Goal: Book appointment/travel/reservation

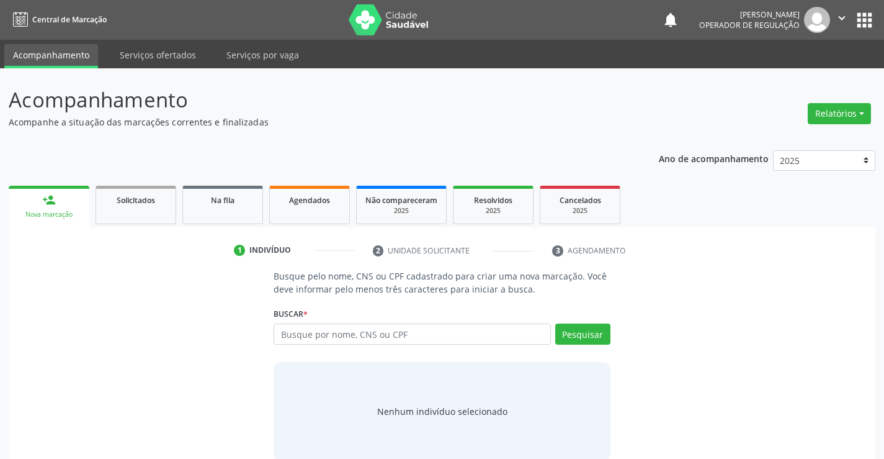
click at [482, 331] on input "text" at bounding box center [412, 333] width 277 height 21
type input "10734728506"
click at [588, 338] on button "Pesquisar" at bounding box center [582, 333] width 55 height 21
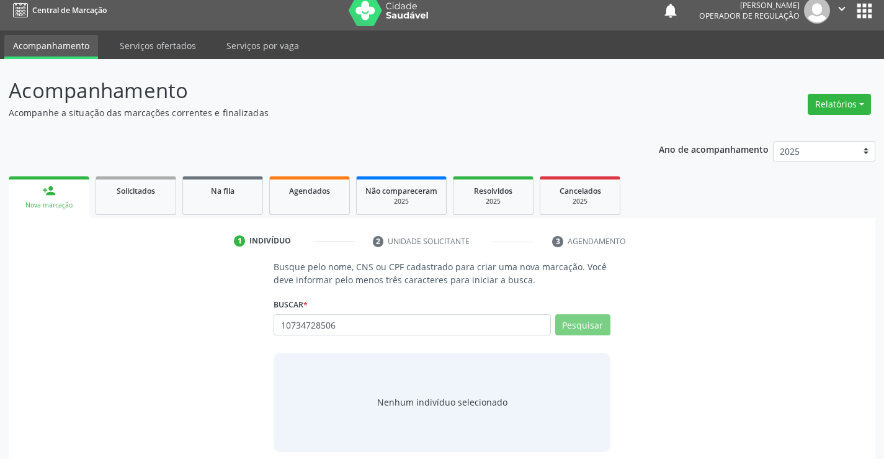
scroll to position [20, 0]
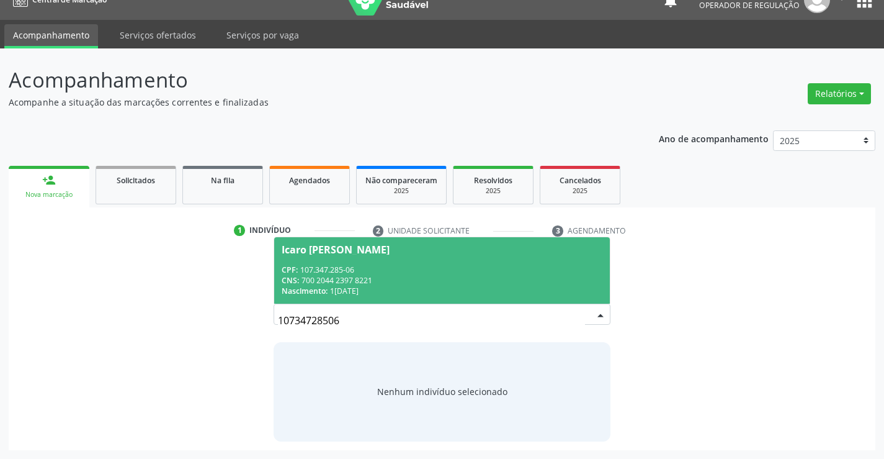
click at [348, 255] on span "Icaro [PERSON_NAME] CPF: 107.347.285-06 CNS: 700 2044 2397 8221 Nascimento: 1[D…" at bounding box center [441, 270] width 335 height 66
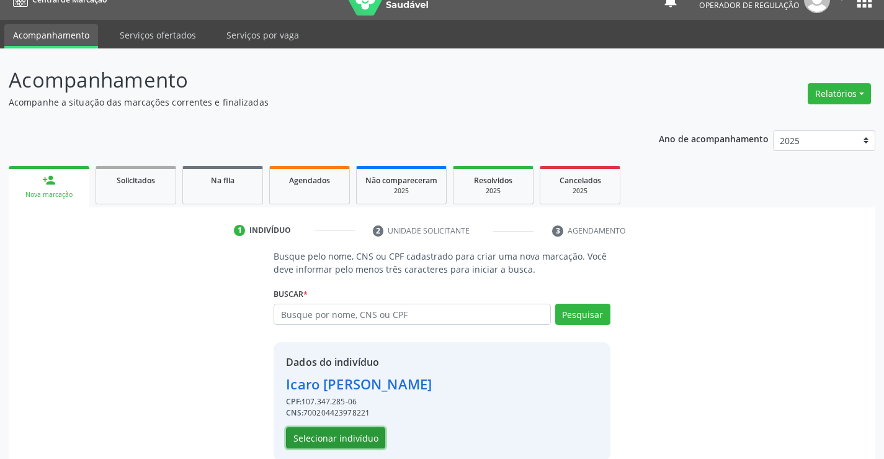
click at [330, 432] on button "Selecionar indivíduo" at bounding box center [335, 437] width 99 height 21
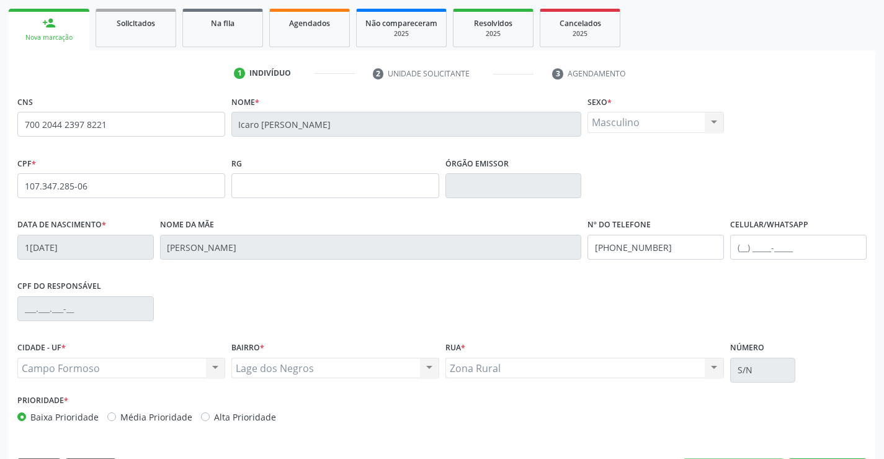
scroll to position [192, 0]
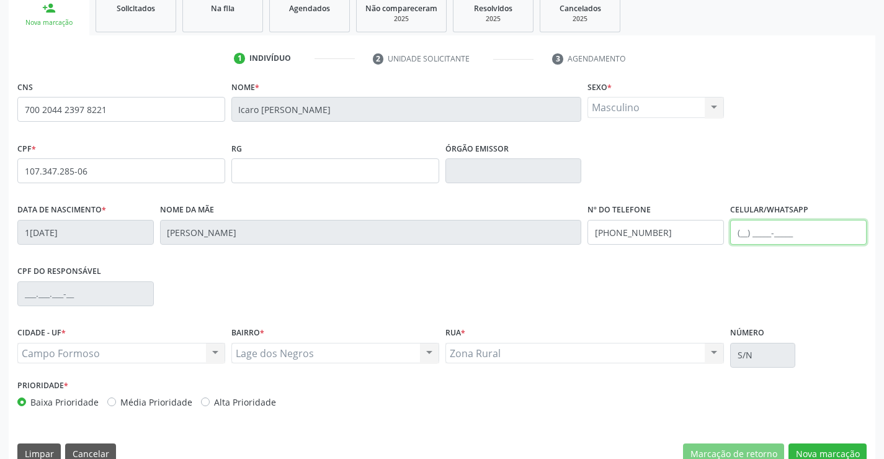
click at [742, 233] on input "text" at bounding box center [798, 232] width 137 height 25
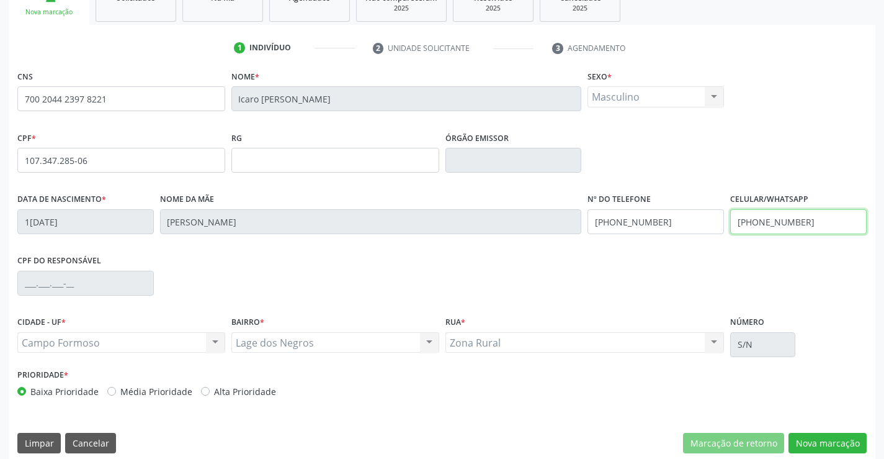
scroll to position [214, 0]
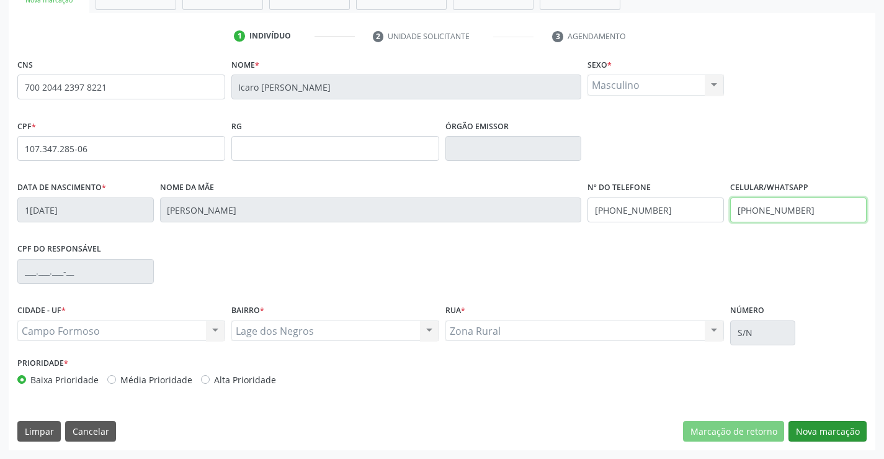
type input "[PHONE_NUMBER]"
click at [819, 433] on button "Nova marcação" at bounding box center [828, 431] width 78 height 21
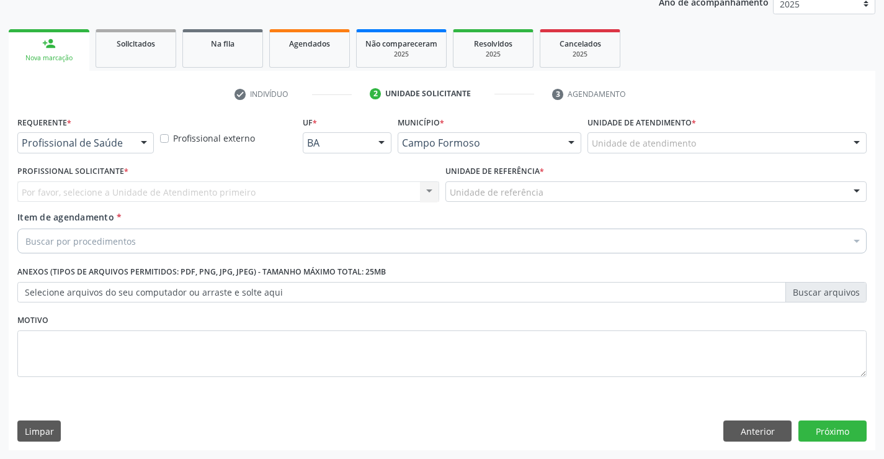
scroll to position [156, 0]
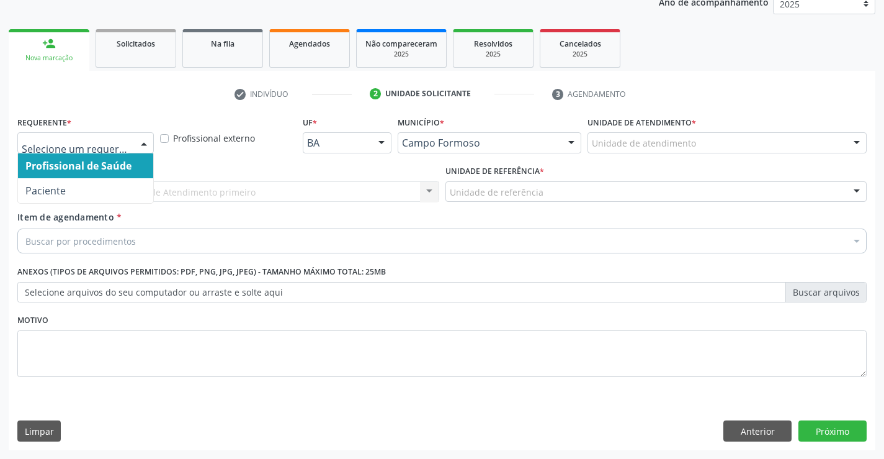
click at [144, 141] on div at bounding box center [144, 143] width 19 height 21
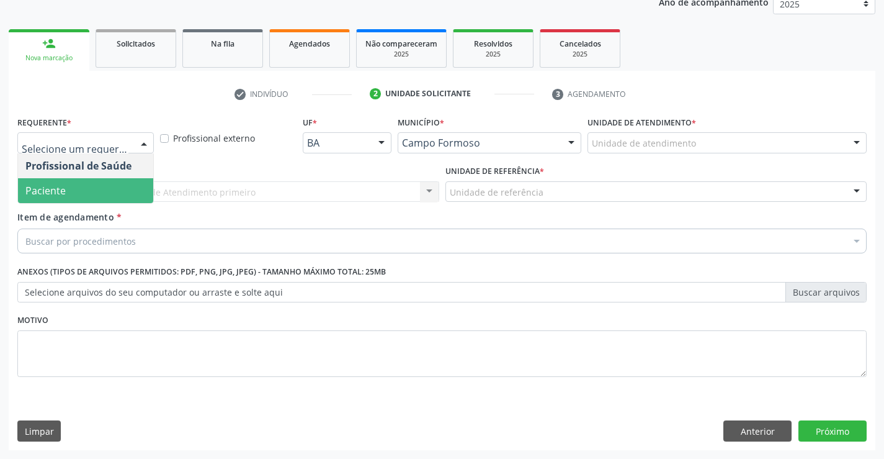
click at [65, 189] on span "Paciente" at bounding box center [45, 191] width 40 height 14
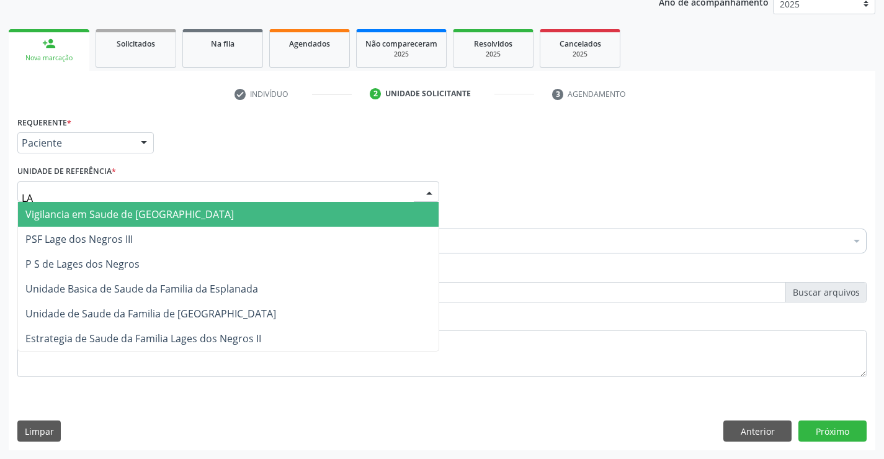
type input "LAG"
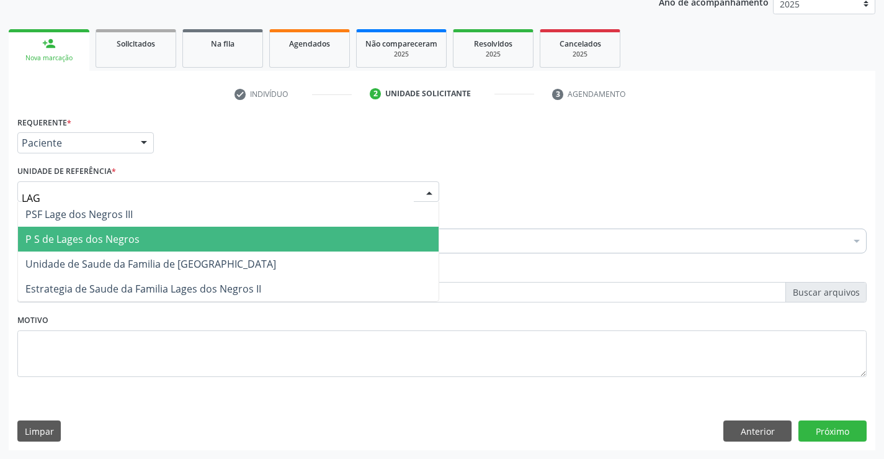
click at [83, 233] on span "P S de Lages dos Negros" at bounding box center [82, 239] width 114 height 14
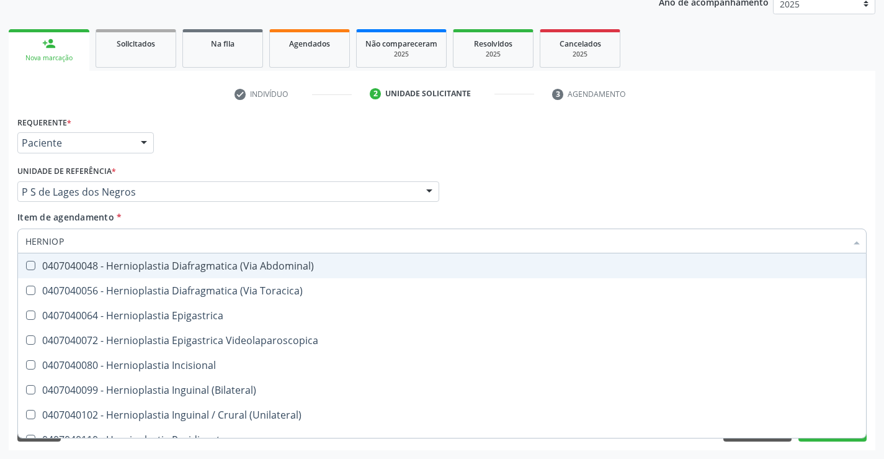
type input "HERNIOPL"
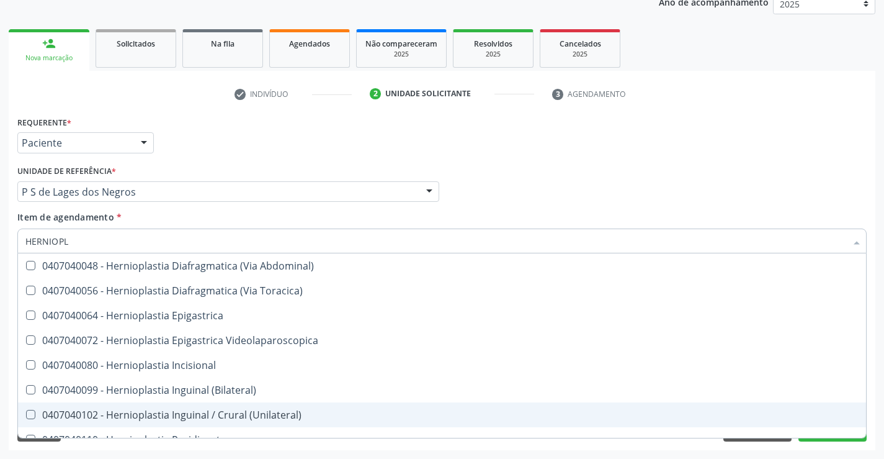
click at [166, 414] on div "0407040102 - Hernioplastia Inguinal / Crural (Unilateral)" at bounding box center [441, 415] width 833 height 10
checkbox \(Unilateral\) "true"
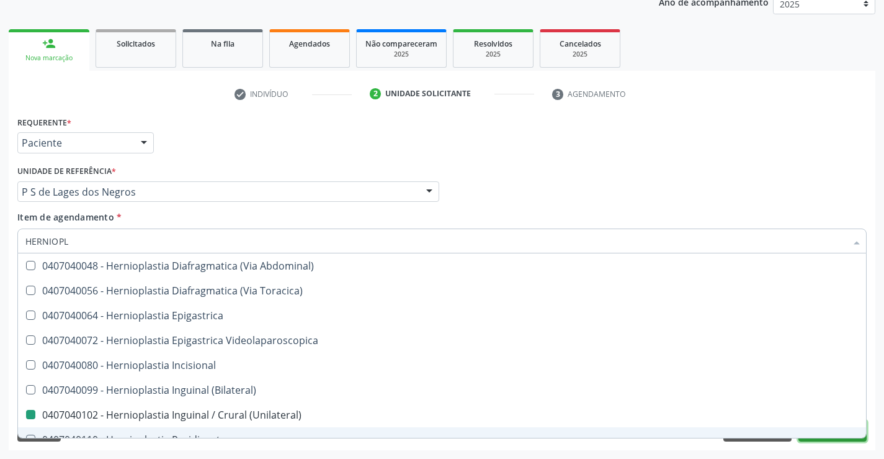
click at [818, 439] on button "Próximo" at bounding box center [833, 430] width 68 height 21
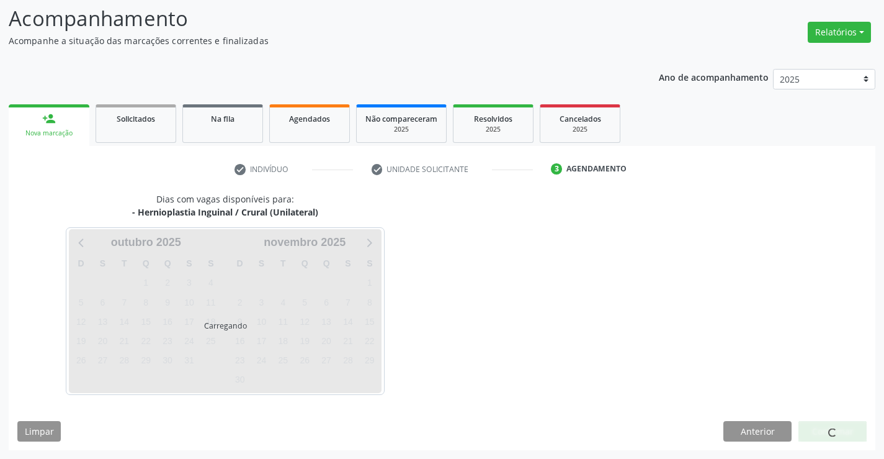
scroll to position [81, 0]
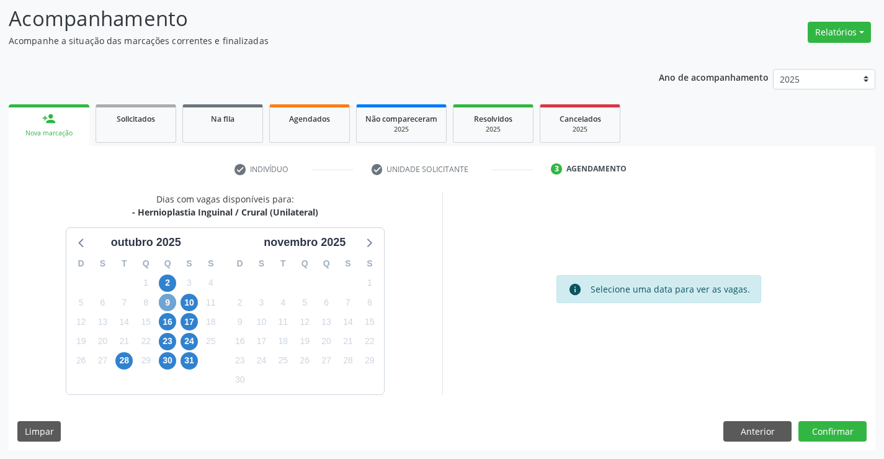
click at [166, 303] on span "9" at bounding box center [167, 302] width 17 height 17
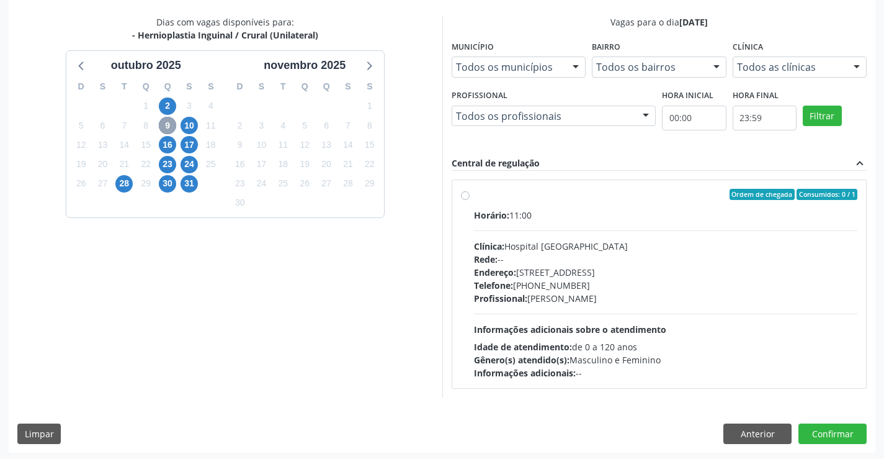
scroll to position [261, 0]
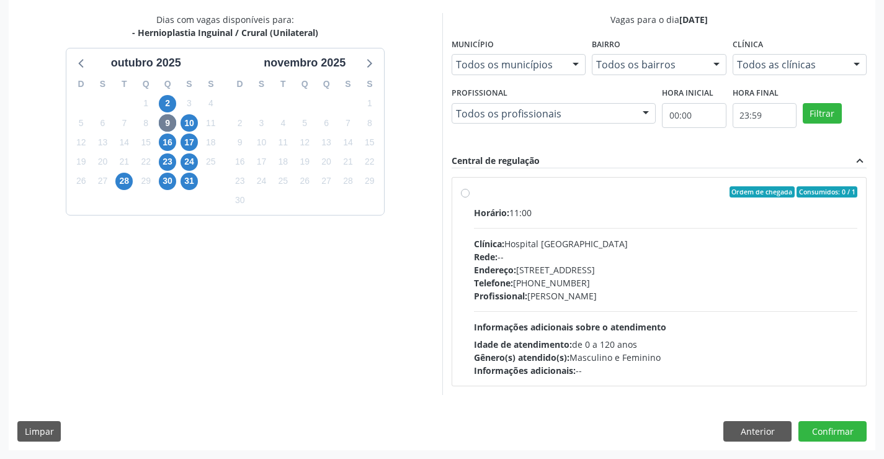
click at [474, 193] on label "Ordem de chegada Consumidos: 0 / 1 Horário: 11:00 Clínica: Hospital [GEOGRAPHIC…" at bounding box center [666, 281] width 384 height 191
click at [465, 193] on input "Ordem de chegada Consumidos: 0 / 1 Horário: 11:00 Clínica: Hospital [GEOGRAPHIC…" at bounding box center [465, 191] width 9 height 11
radio input "true"
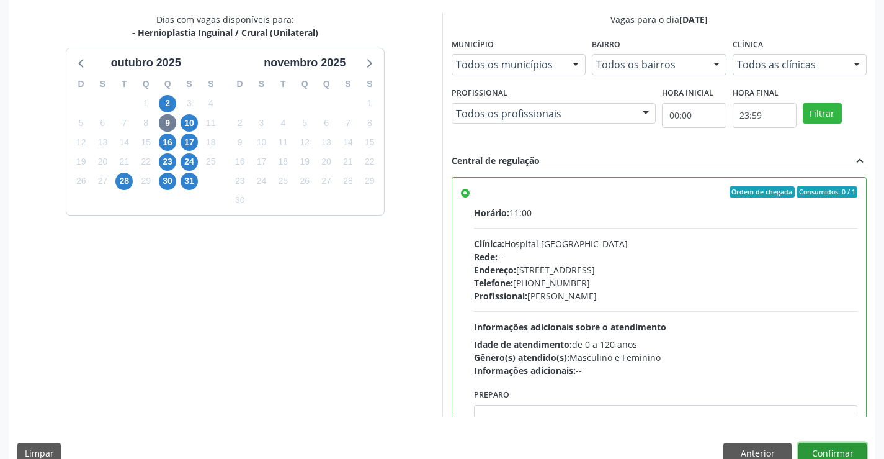
click at [826, 453] on button "Confirmar" at bounding box center [833, 452] width 68 height 21
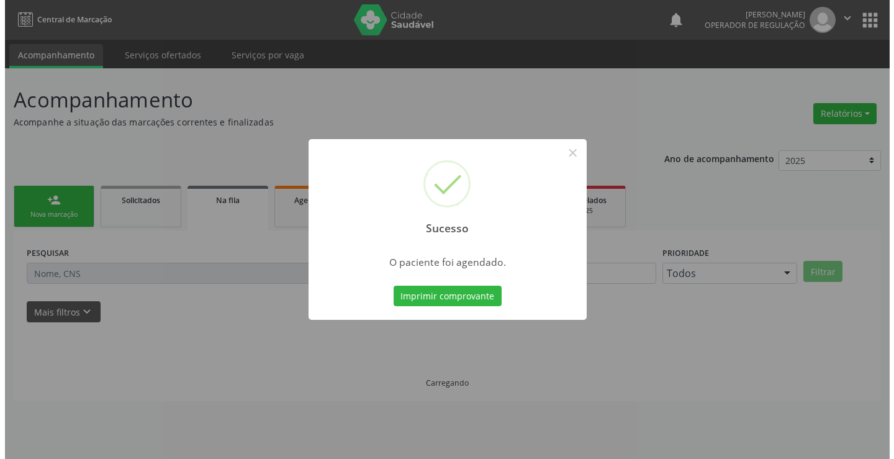
scroll to position [0, 0]
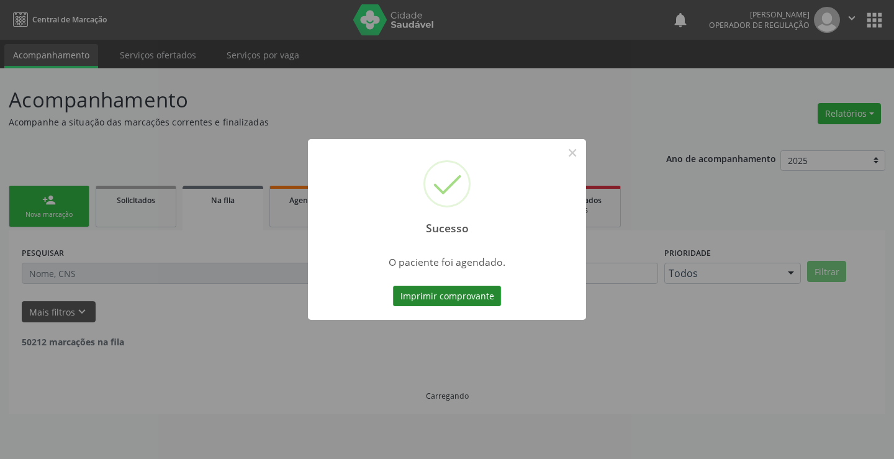
click at [434, 294] on button "Imprimir comprovante" at bounding box center [447, 295] width 108 height 21
